Goal: Information Seeking & Learning: Understand process/instructions

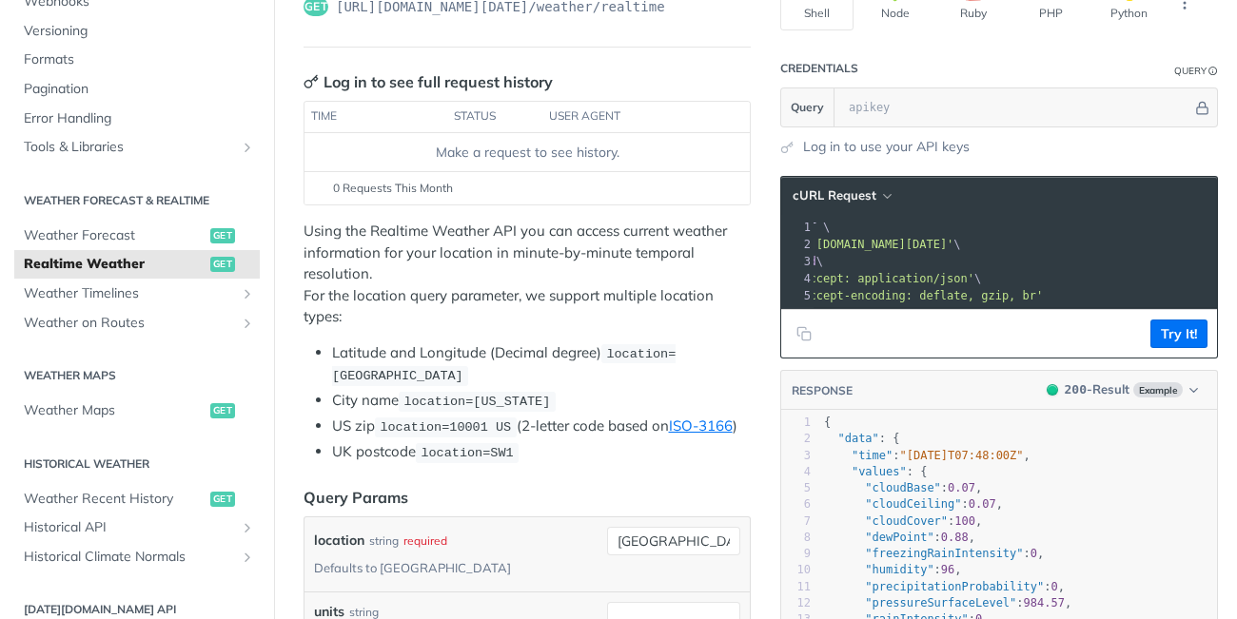
scroll to position [182, 0]
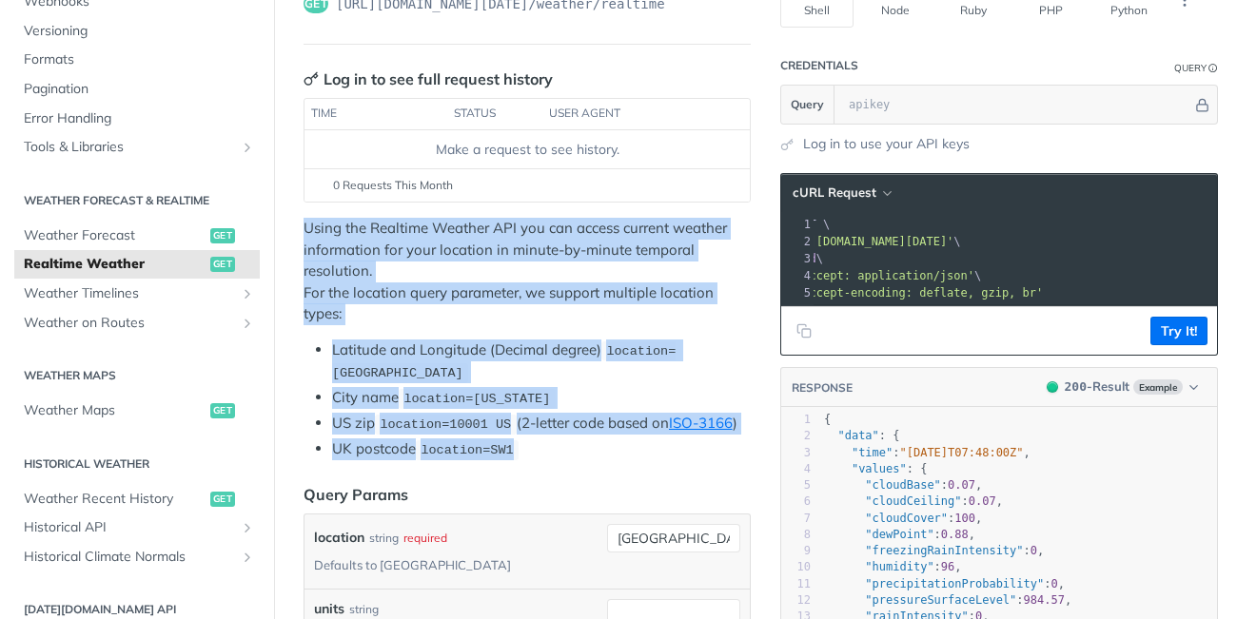
drag, startPoint x: 536, startPoint y: 448, endPoint x: 293, endPoint y: 228, distance: 327.3
copy div "Using the Realtime Weather API you can access current weather information for y…"
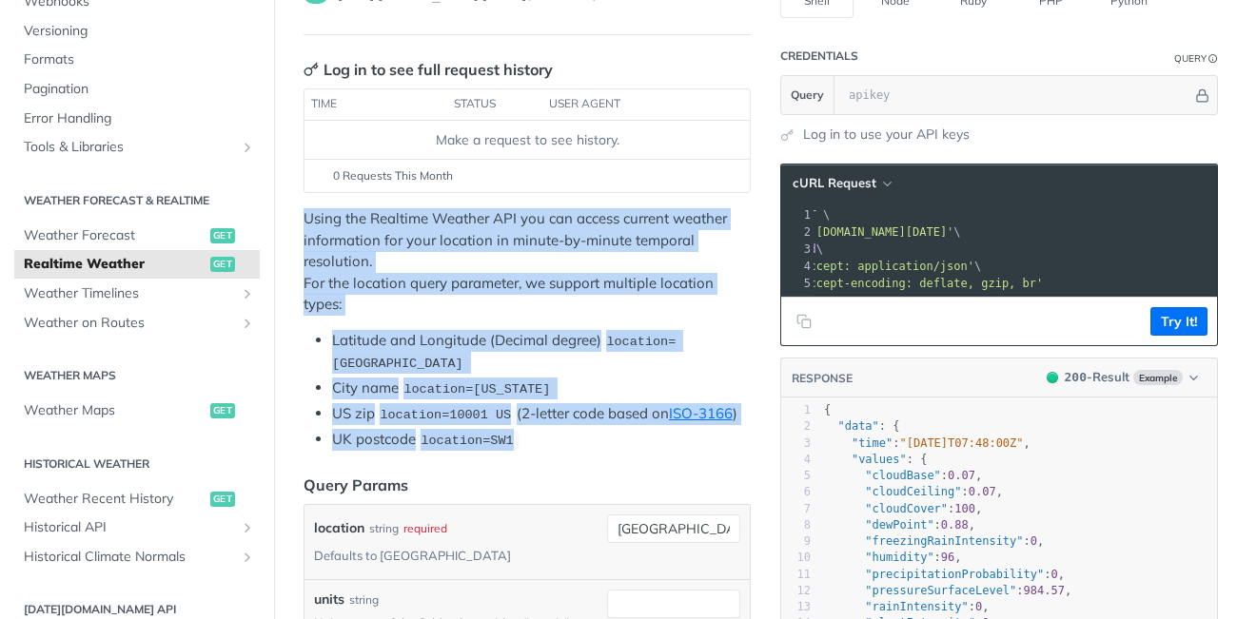
scroll to position [185, 0]
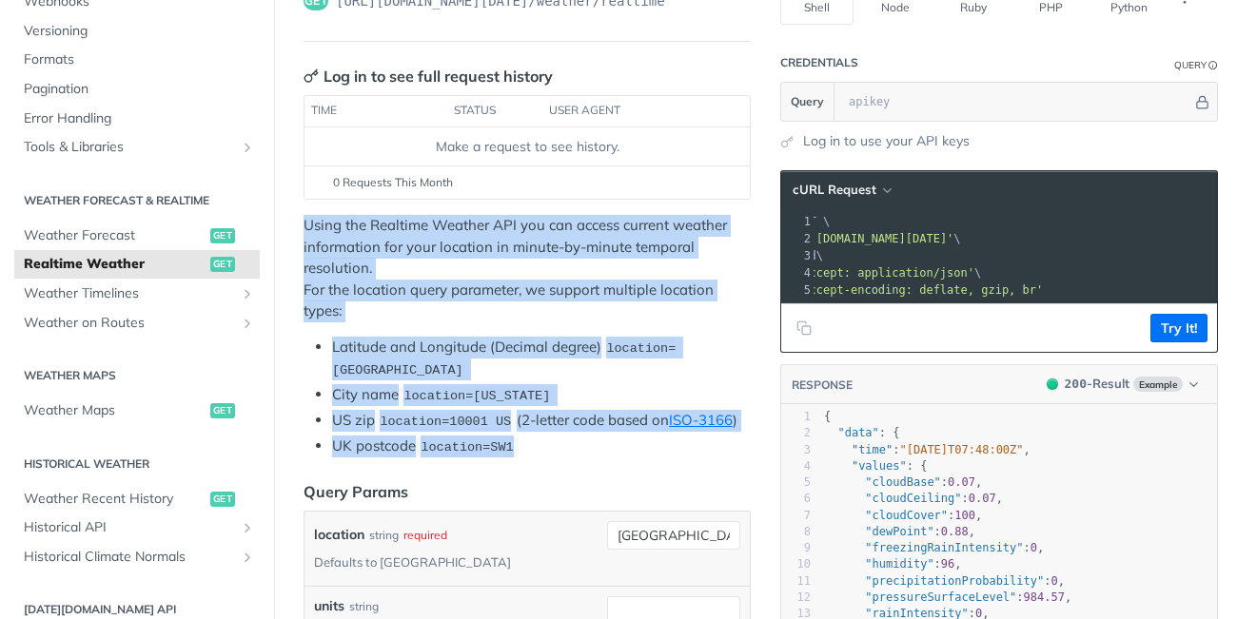
click at [482, 413] on code "location=10001 US" at bounding box center [446, 421] width 142 height 19
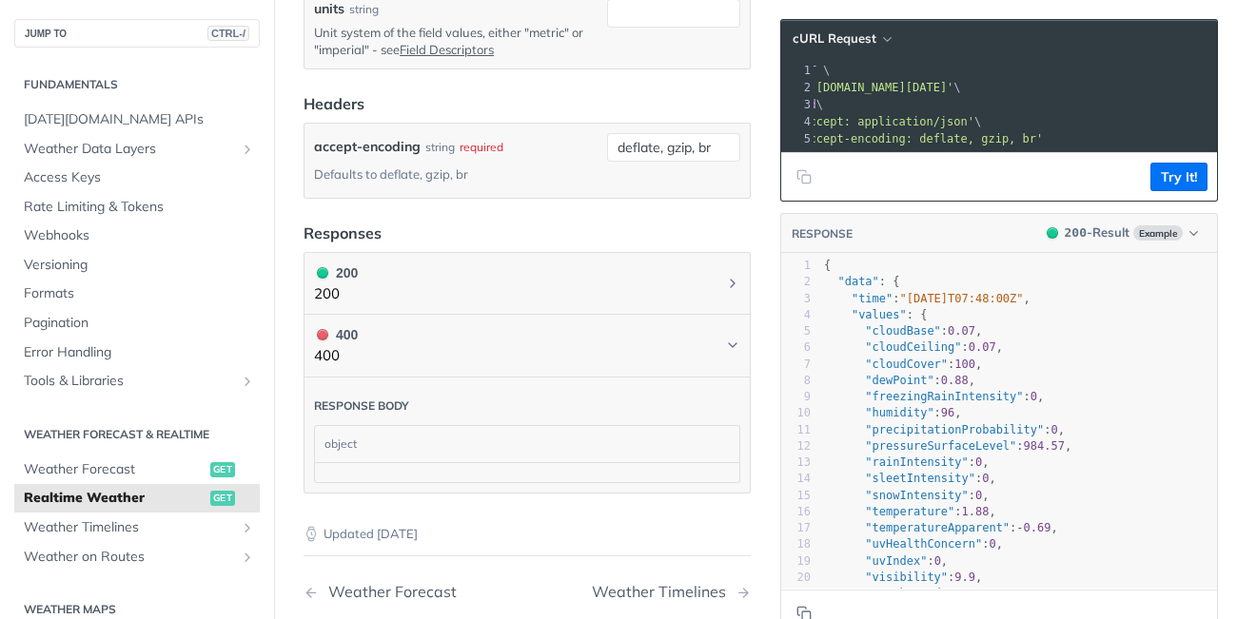
scroll to position [860, 0]
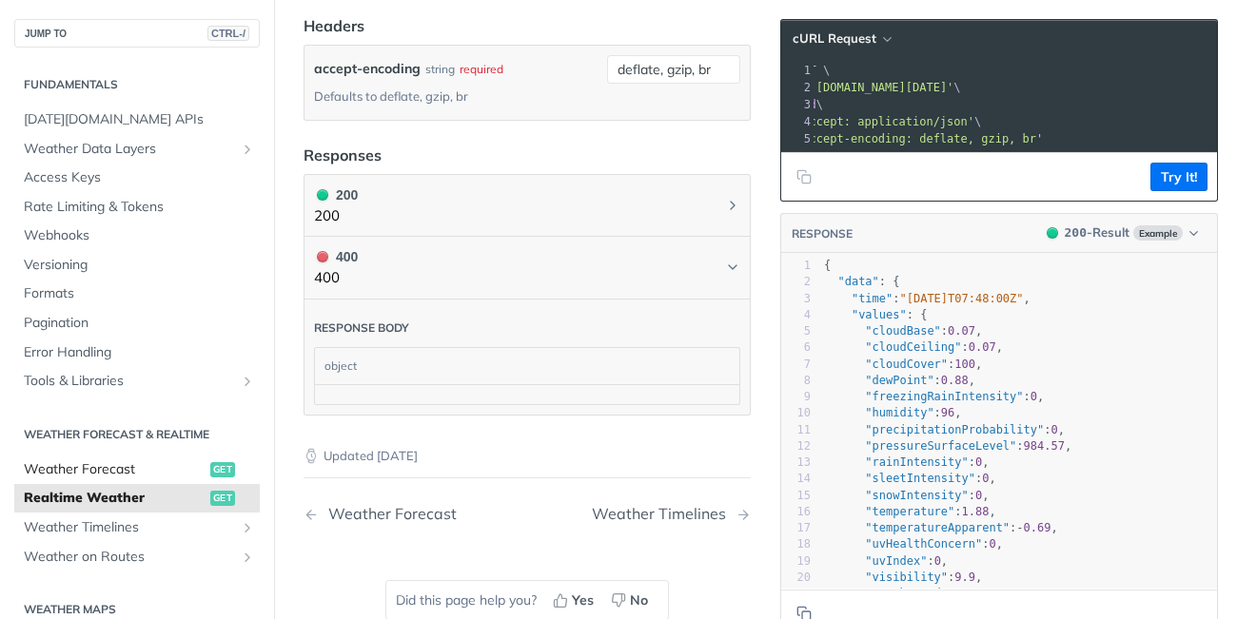
click at [97, 470] on span "Weather Forecast" at bounding box center [115, 469] width 182 height 19
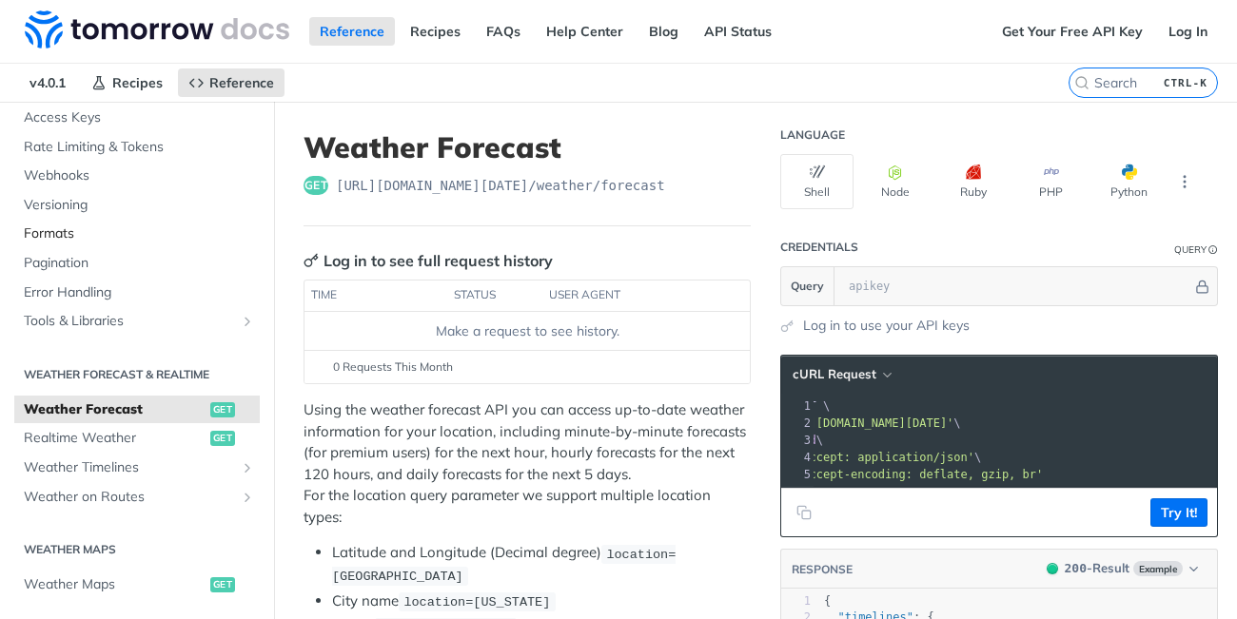
scroll to position [165, 0]
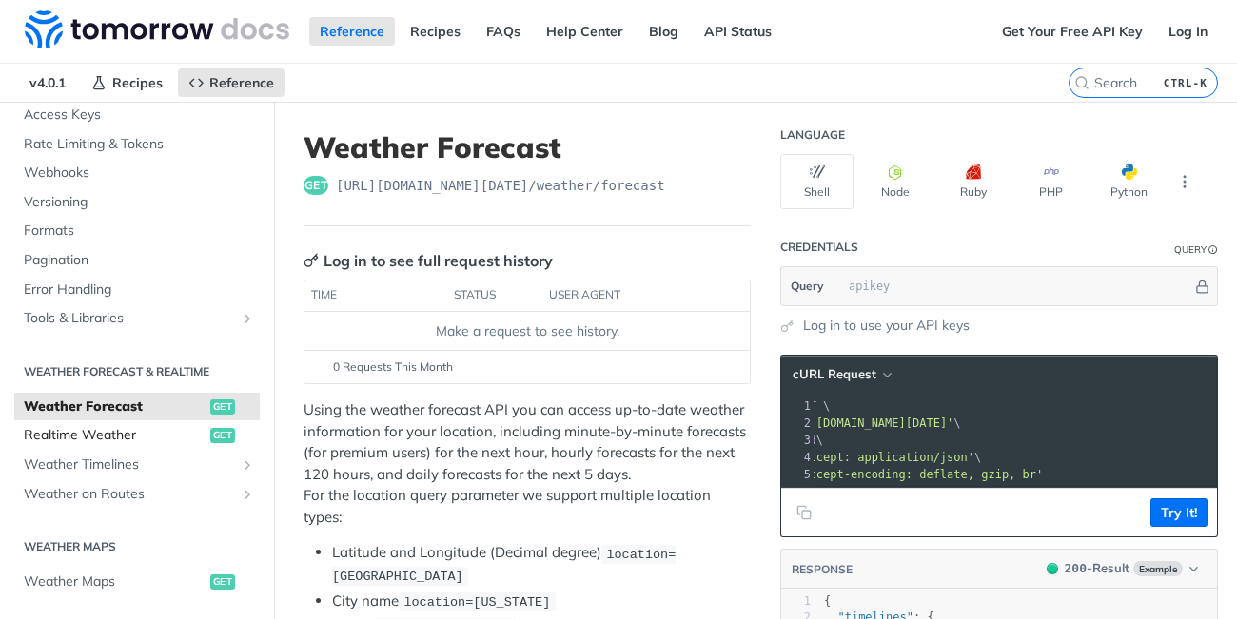
click at [114, 433] on span "Realtime Weather" at bounding box center [115, 435] width 182 height 19
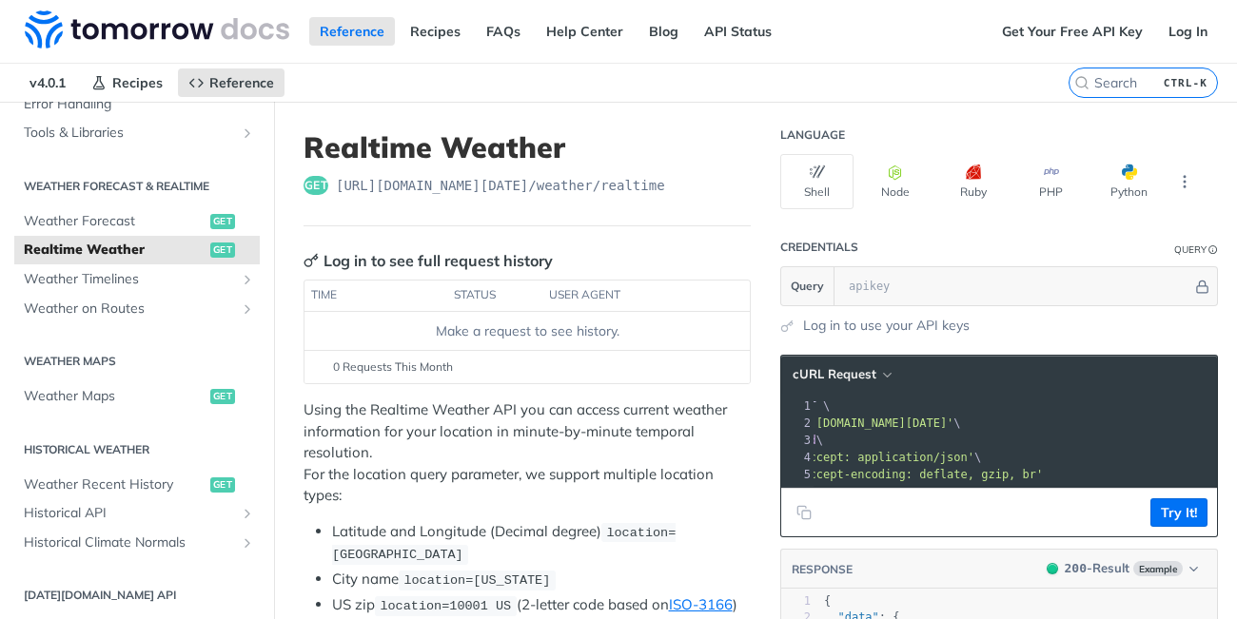
scroll to position [353, 0]
click at [124, 481] on span "Weather Recent History" at bounding box center [115, 482] width 182 height 19
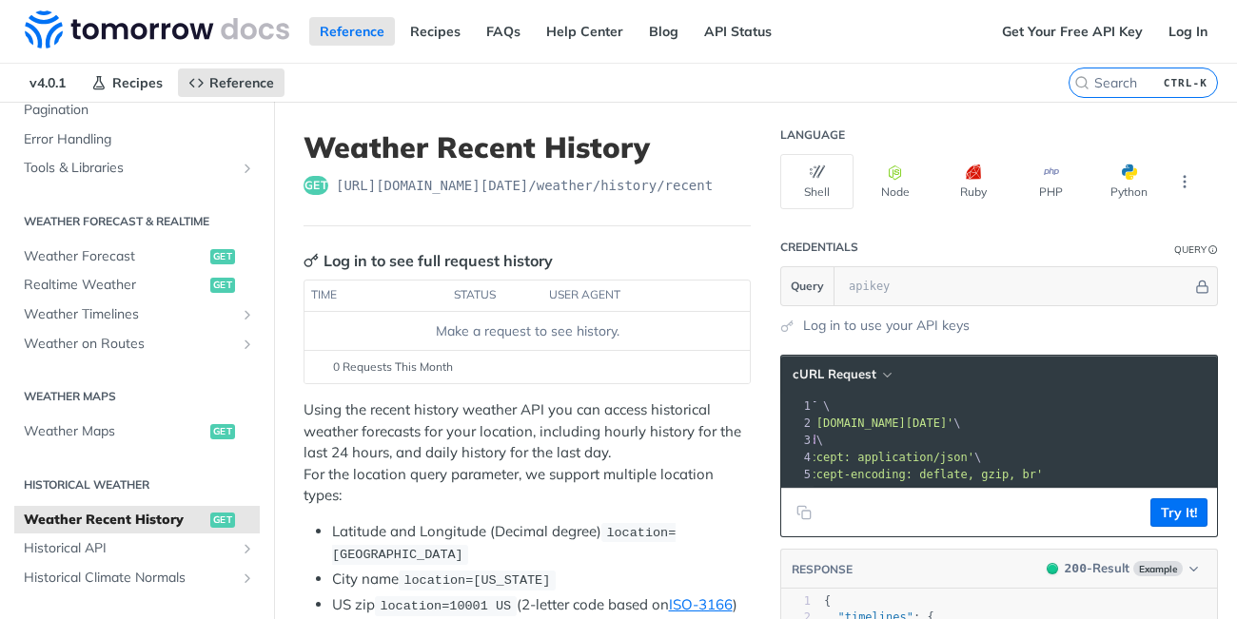
scroll to position [309, 0]
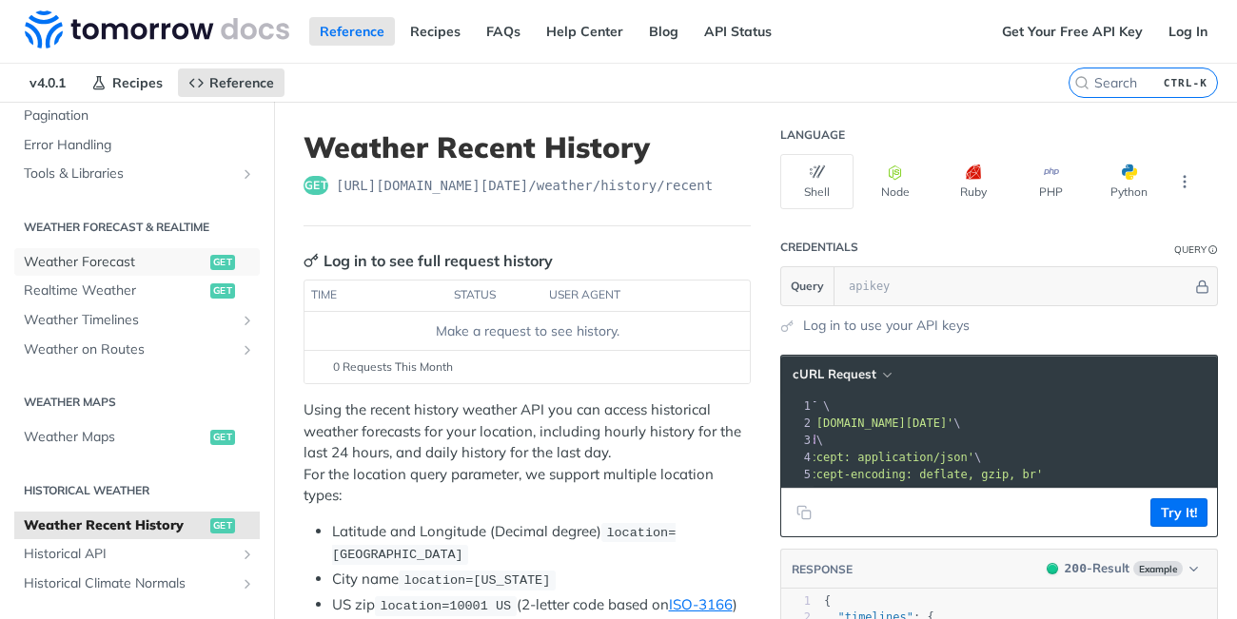
click at [113, 266] on span "Weather Forecast" at bounding box center [115, 262] width 182 height 19
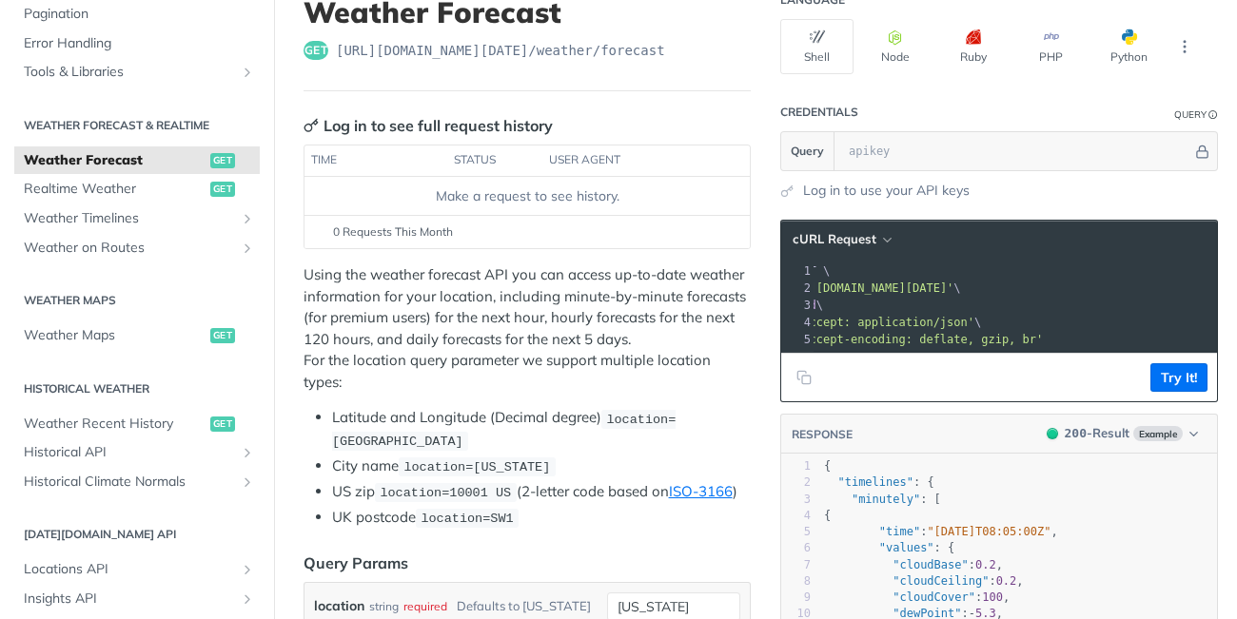
scroll to position [136, 0]
click at [515, 318] on p "Using the weather forecast API you can access up-to-date weather information fo…" at bounding box center [526, 327] width 447 height 128
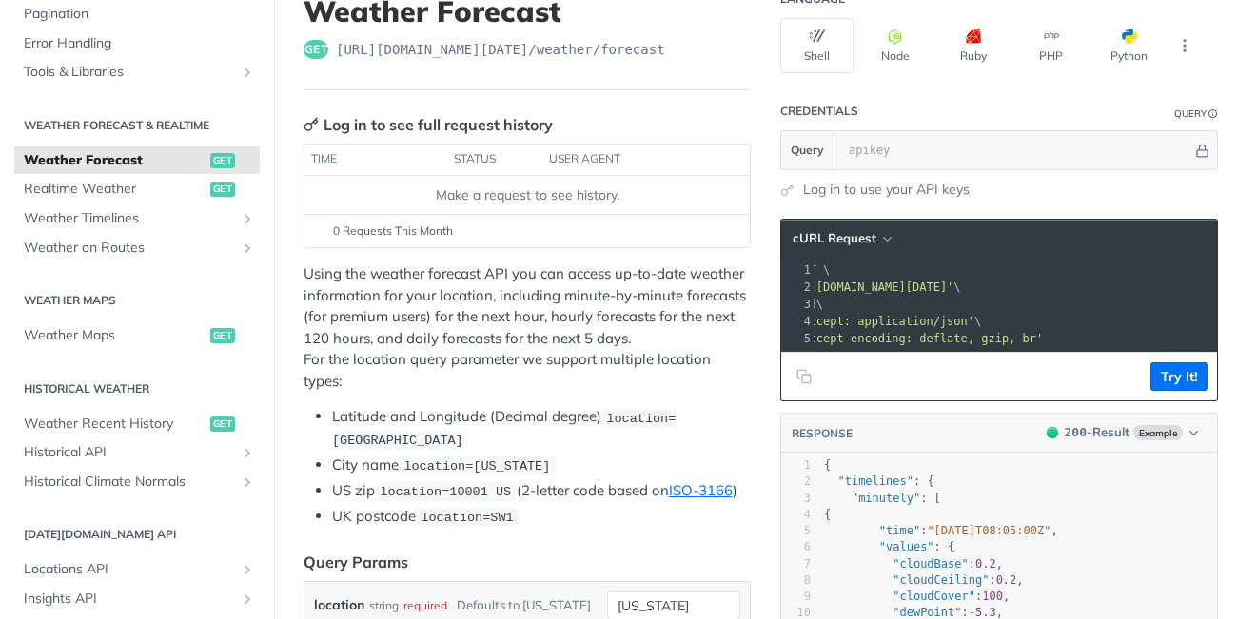
click at [515, 318] on p "Using the weather forecast API you can access up-to-date weather information fo…" at bounding box center [526, 327] width 447 height 128
click at [970, 274] on pre "curl --request GET \" at bounding box center [966, 270] width 542 height 17
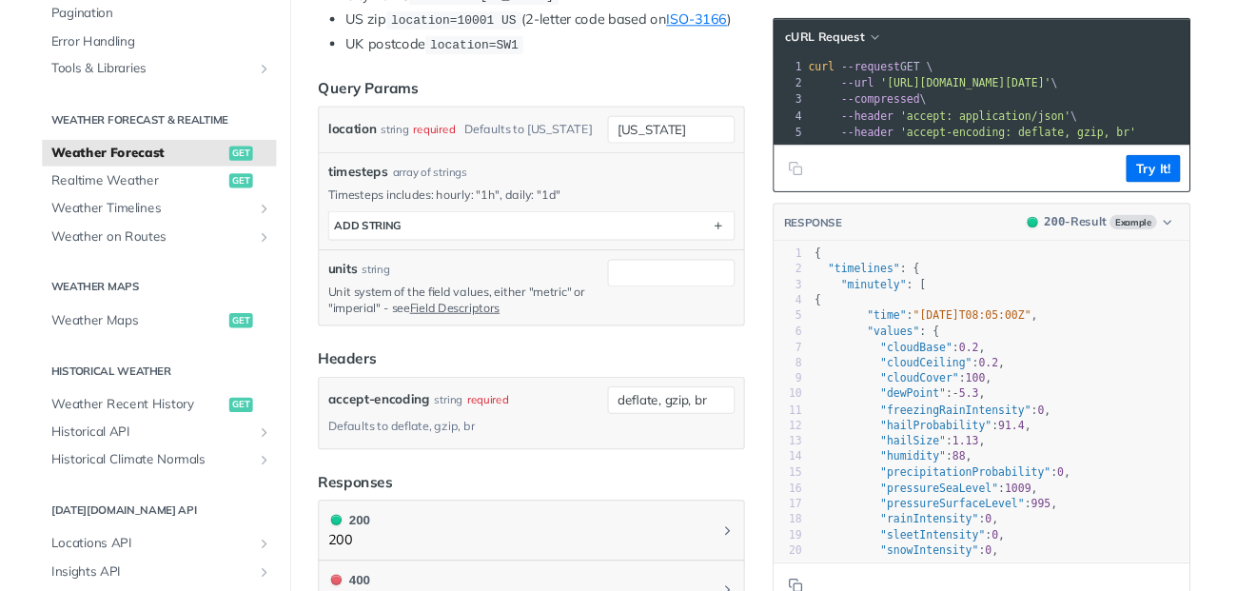
scroll to position [615, 0]
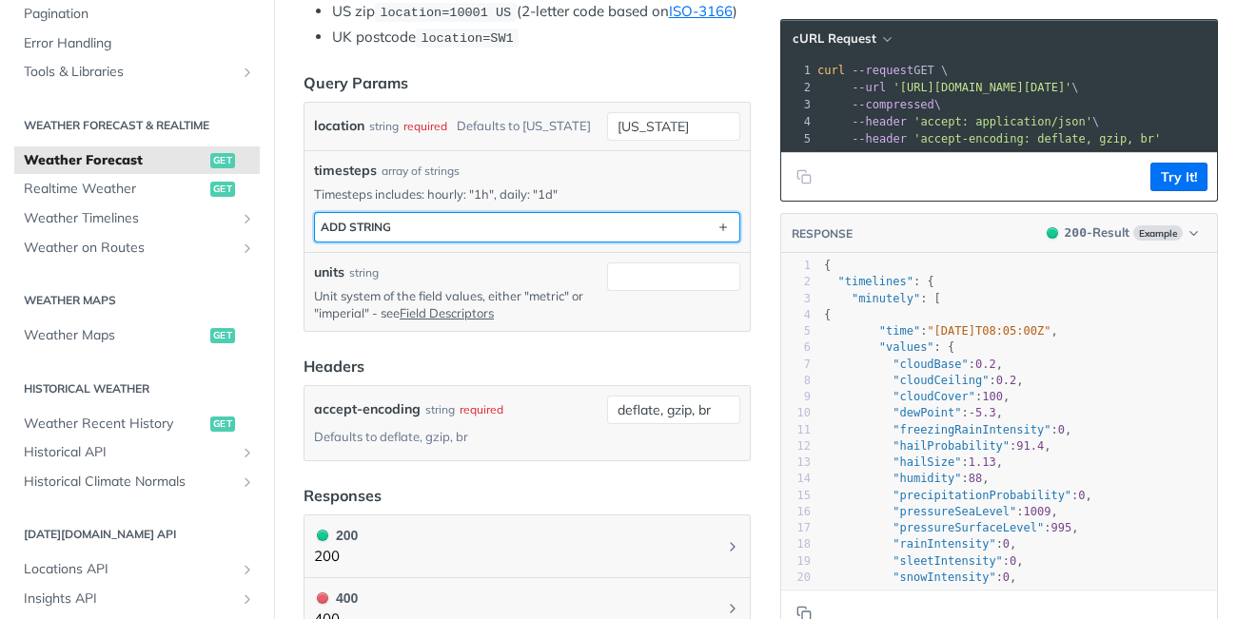
click at [512, 227] on button "ADD string" at bounding box center [527, 227] width 424 height 29
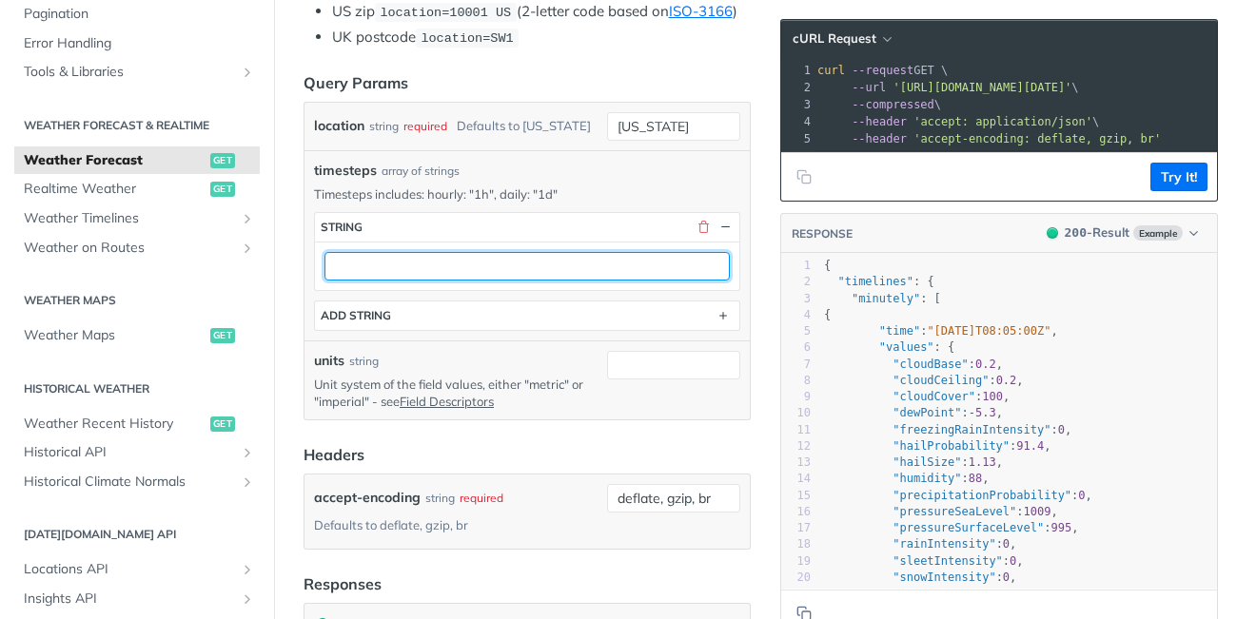
click at [485, 278] on input "text" at bounding box center [526, 266] width 405 height 29
